Goal: Navigation & Orientation: Find specific page/section

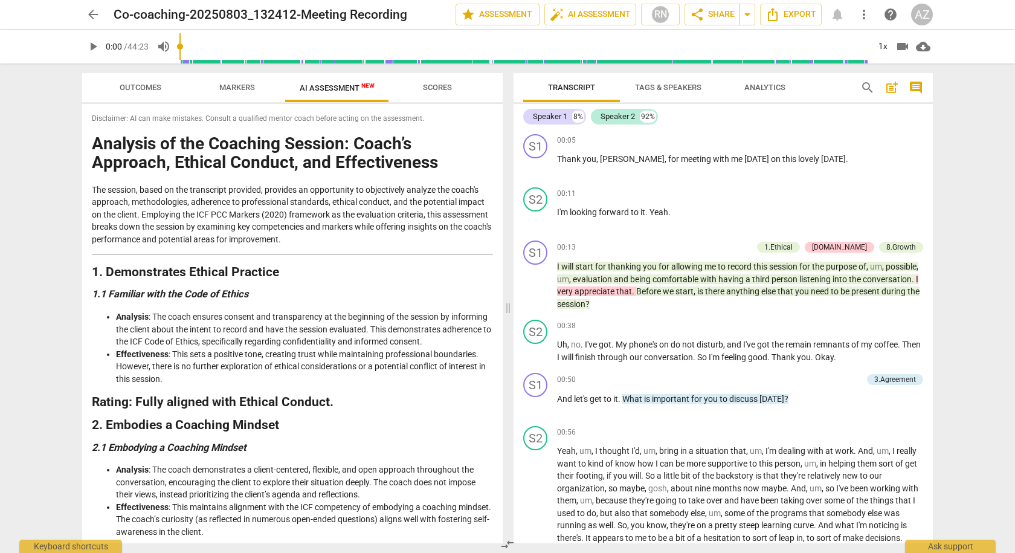
scroll to position [604, 0]
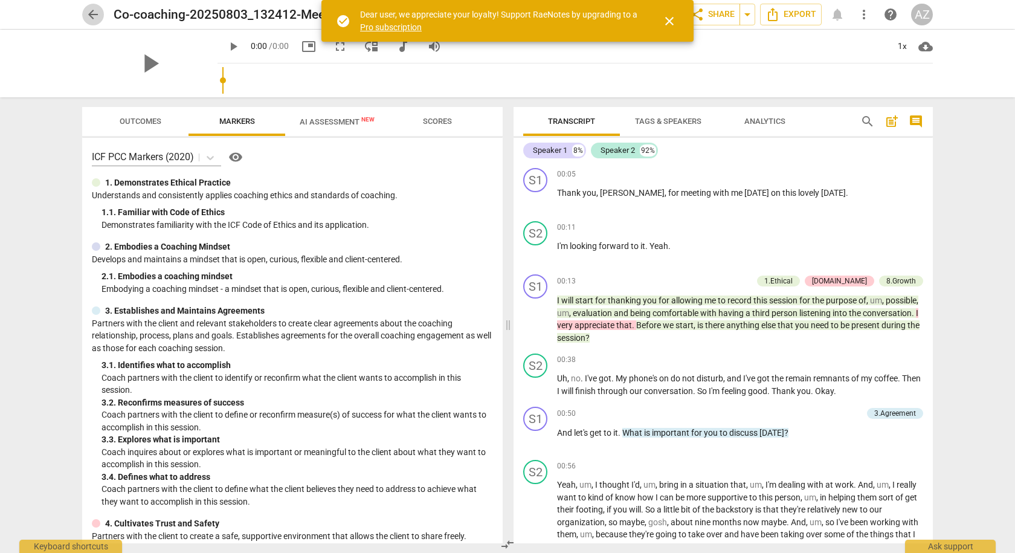
click at [91, 15] on span "arrow_back" at bounding box center [93, 14] width 15 height 15
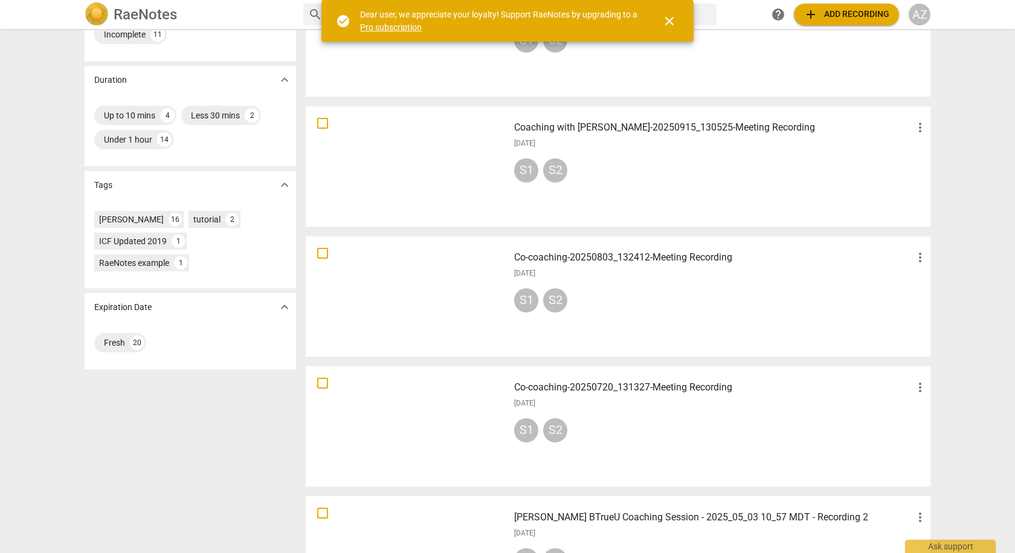
scroll to position [242, 0]
click at [27, 145] on div "Sharing expand_more My recordings 16 Shared with me 4 Upload Date expand_more P…" at bounding box center [507, 291] width 1015 height 523
